Goal: Find specific page/section

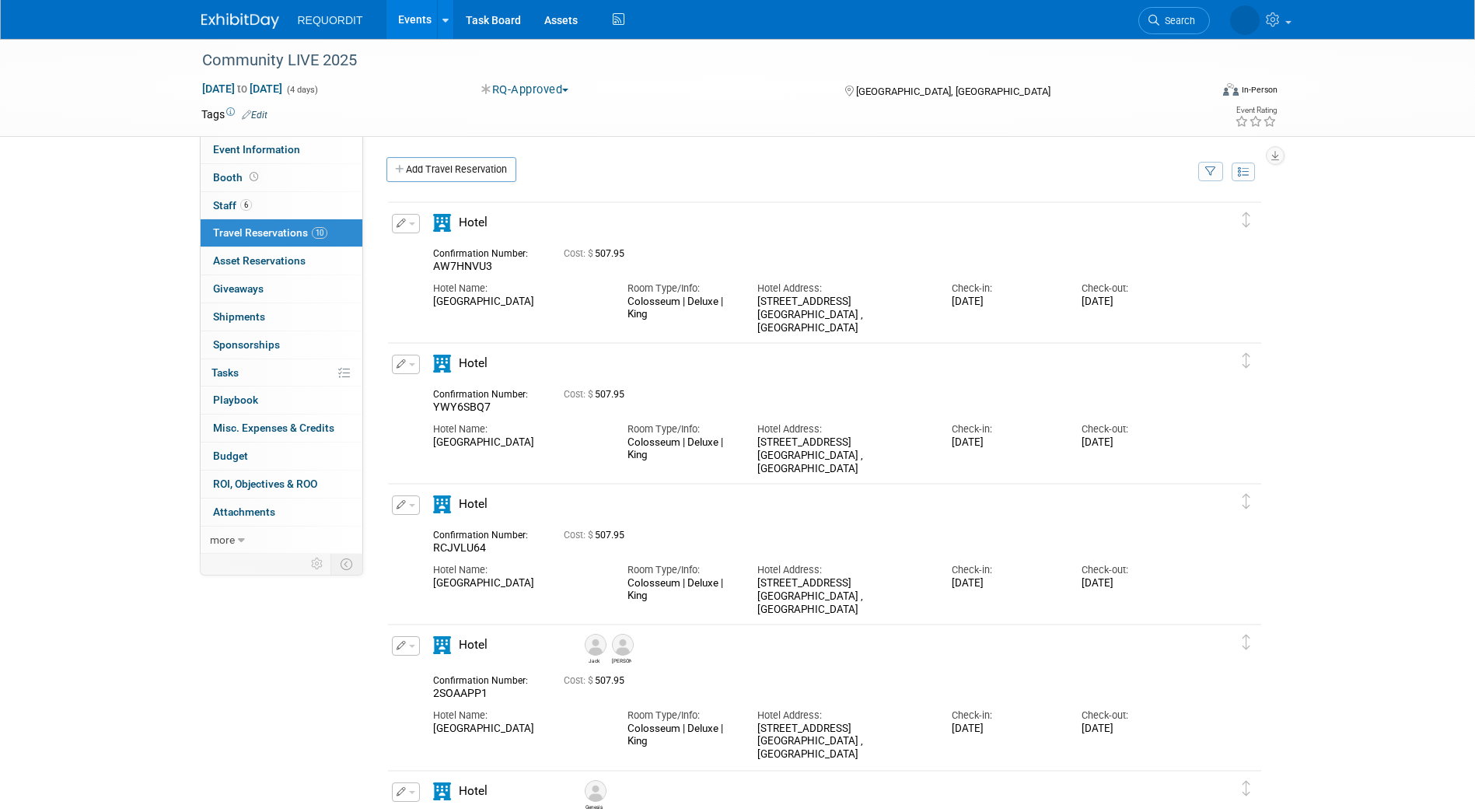
click at [231, 23] on img at bounding box center [240, 20] width 78 height 16
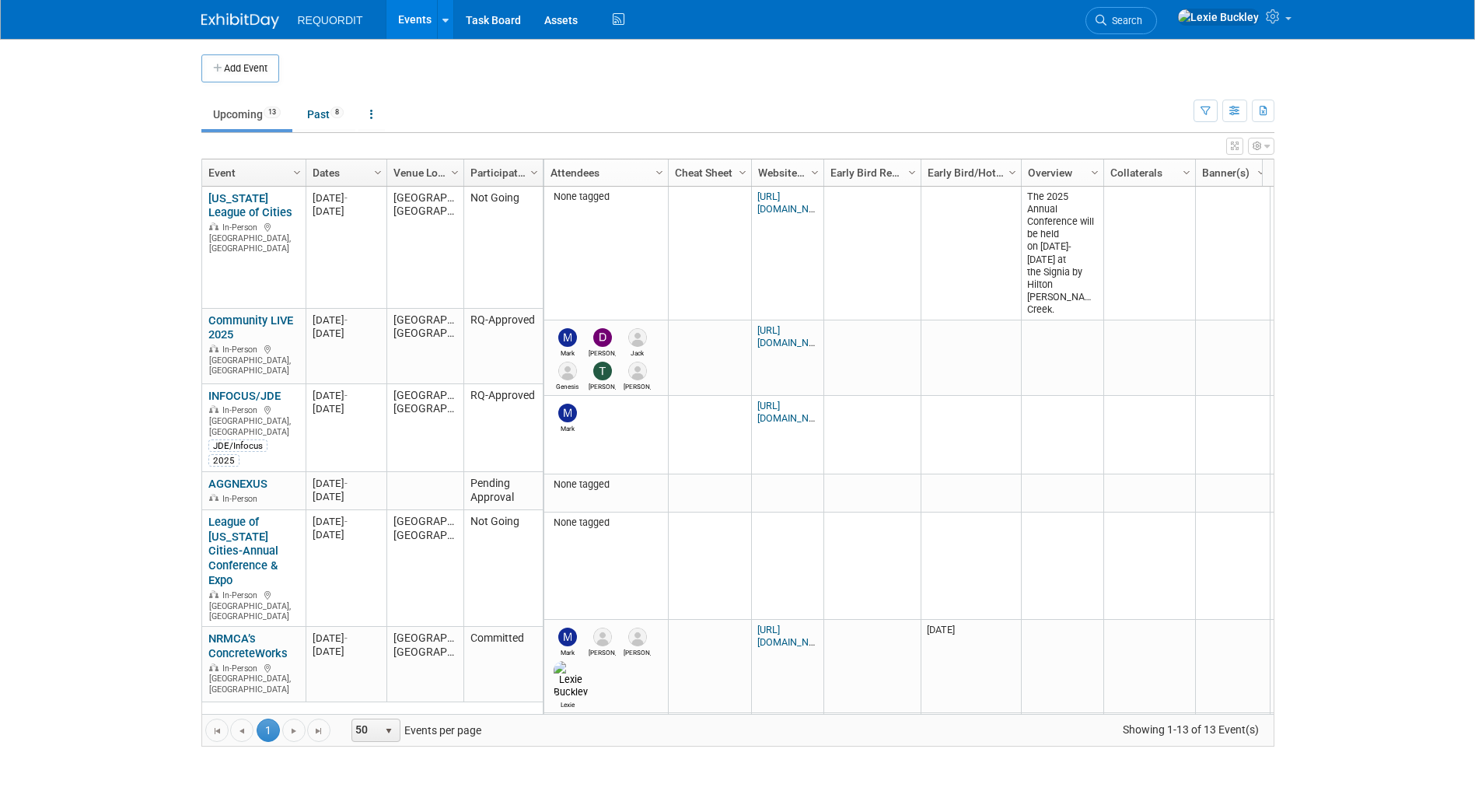
drag, startPoint x: 124, startPoint y: 381, endPoint x: 138, endPoint y: 374, distance: 15.7
click at [124, 381] on body "REQUORDIT Events Add Event Bulk Upload Events Shareable Event Boards Recently V…" at bounding box center [738, 406] width 1475 height 812
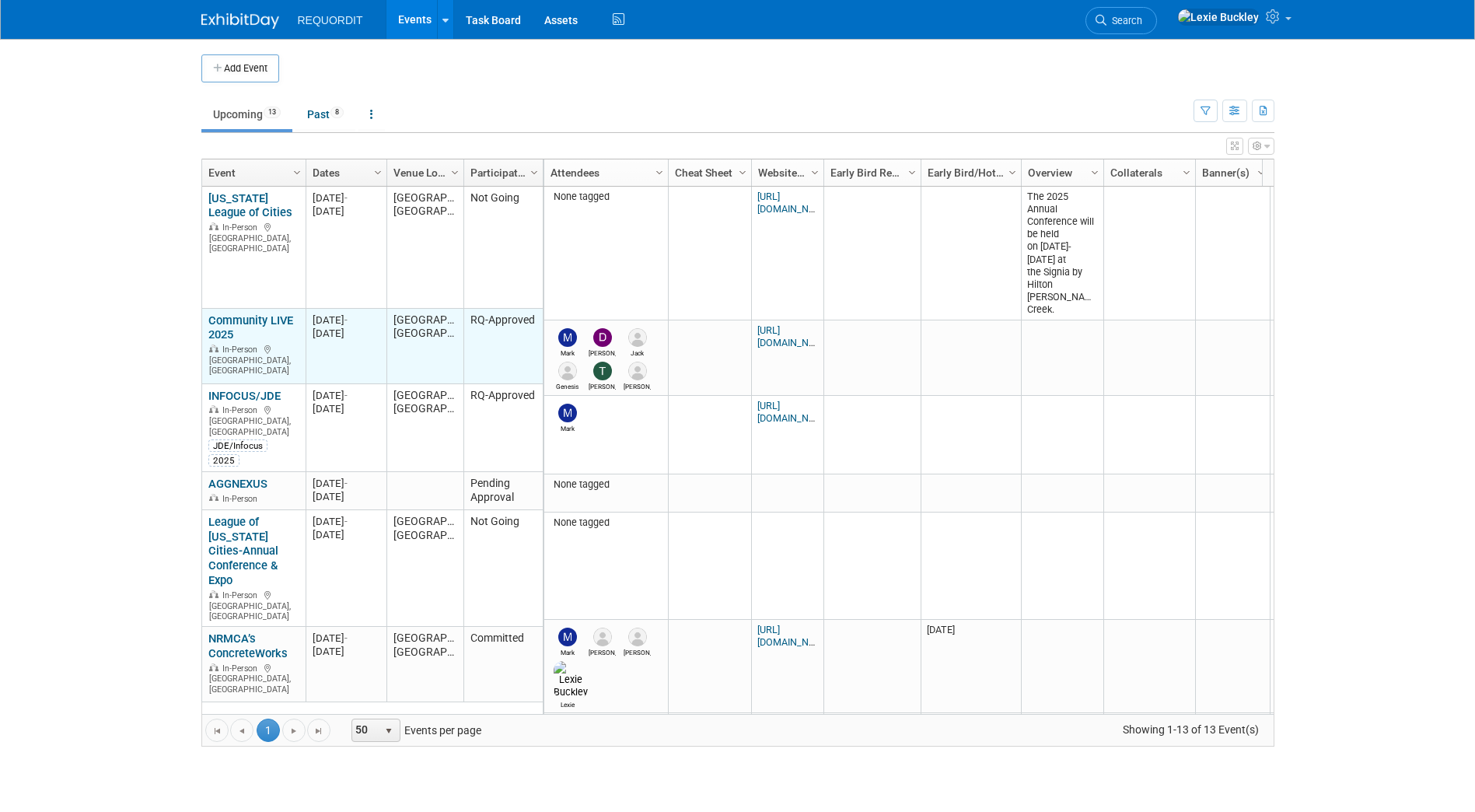
scroll to position [93, 0]
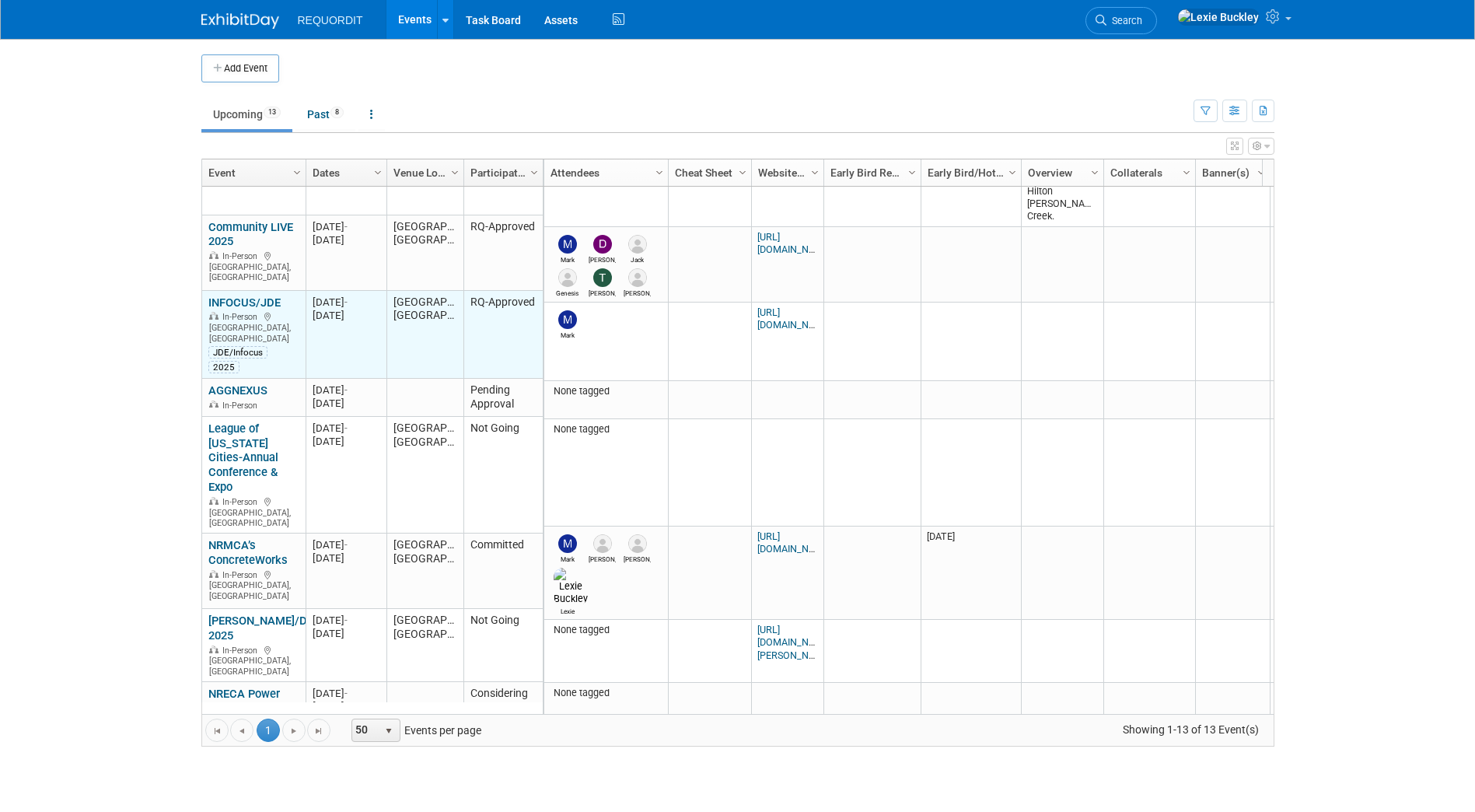
drag, startPoint x: 315, startPoint y: 303, endPoint x: 374, endPoint y: 320, distance: 61.4
click at [374, 320] on div "20250909 [DATE] - [DATE]" at bounding box center [347, 309] width 67 height 26
drag, startPoint x: 374, startPoint y: 320, endPoint x: 374, endPoint y: 330, distance: 10.0
click at [374, 330] on td "20250909 [DATE] - [DATE]" at bounding box center [346, 334] width 81 height 88
drag, startPoint x: 315, startPoint y: 302, endPoint x: 383, endPoint y: 315, distance: 69.2
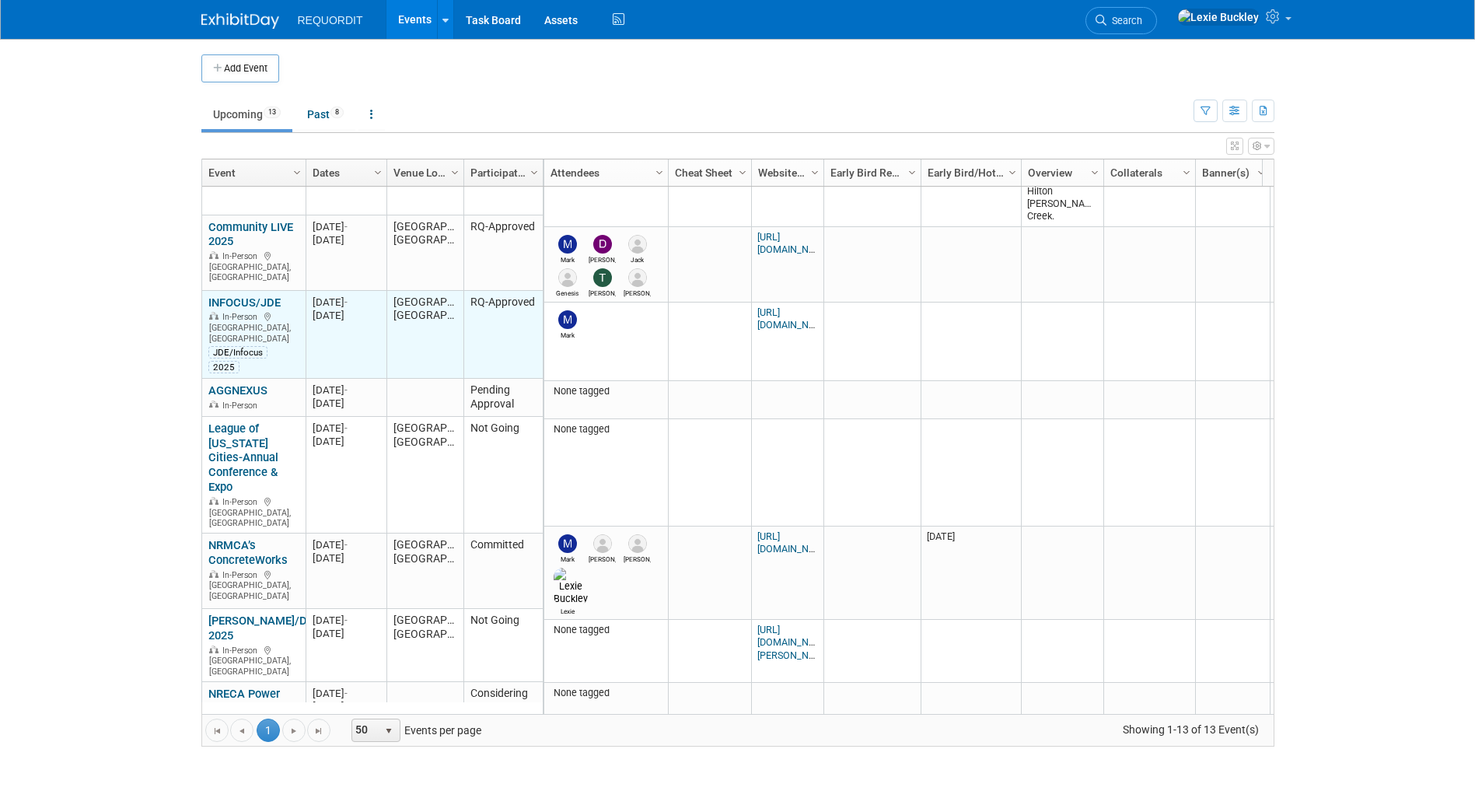
click at [383, 315] on td "20250909 [DATE] - [DATE]" at bounding box center [346, 334] width 81 height 88
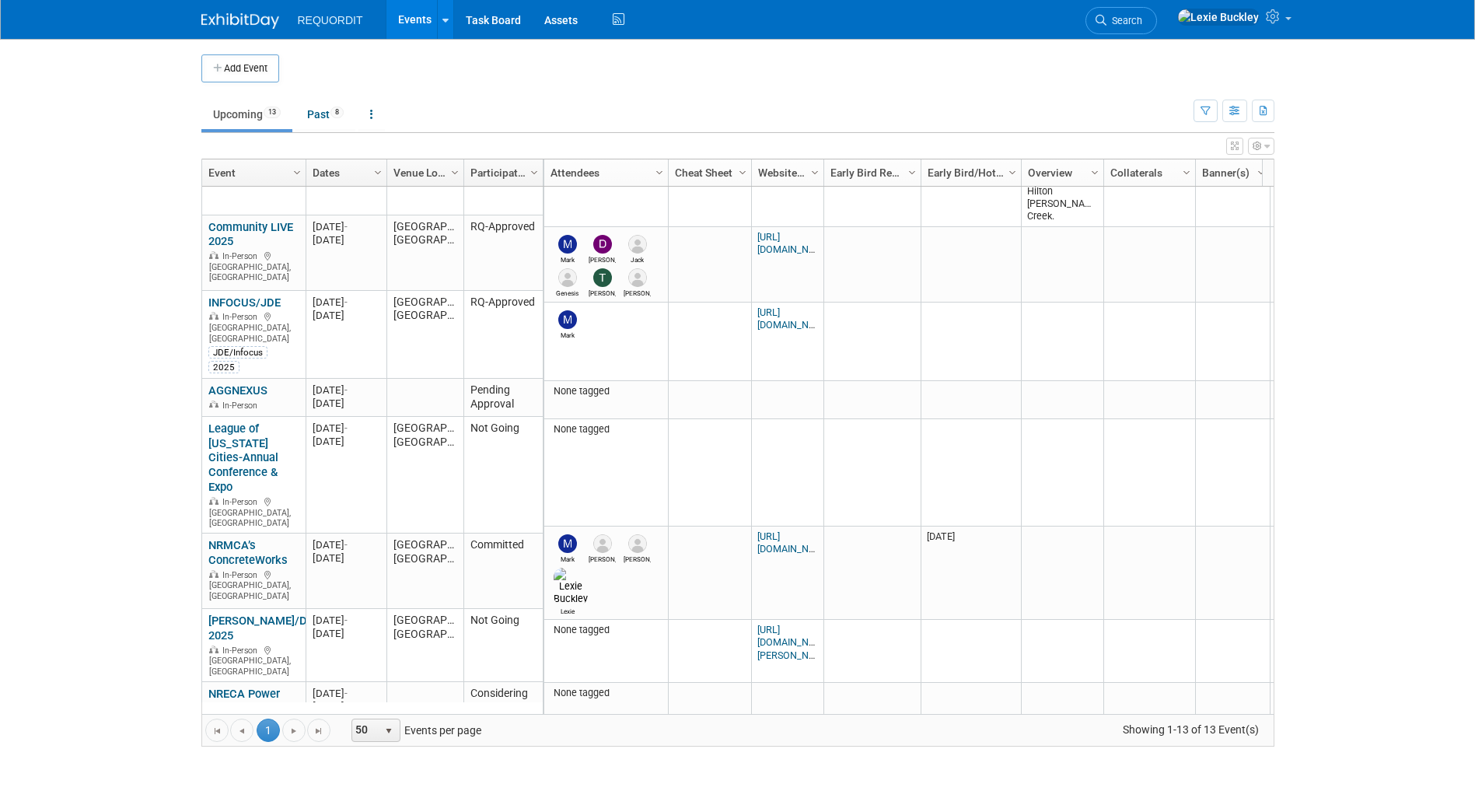
click at [133, 365] on body "REQUORDIT Events Add Event Bulk Upload Events Shareable Event Boards Recently V…" at bounding box center [738, 406] width 1475 height 812
click at [1441, 495] on body "REQUORDIT Events Add Event Bulk Upload Events Shareable Event Boards Recently V…" at bounding box center [738, 406] width 1475 height 812
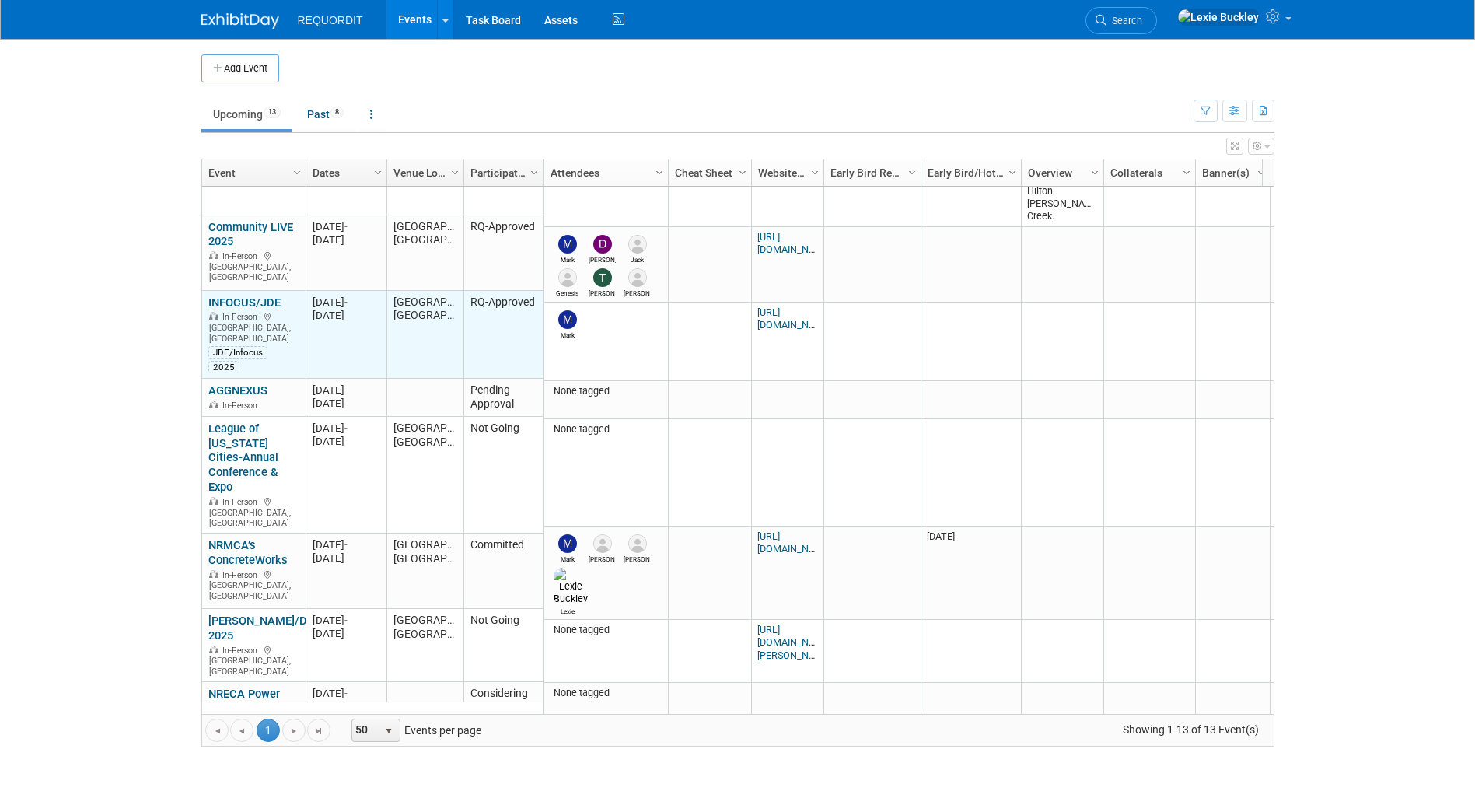
click at [234, 299] on link "INFOCUS/JDE" at bounding box center [244, 302] width 72 height 14
